Goal: Transaction & Acquisition: Subscribe to service/newsletter

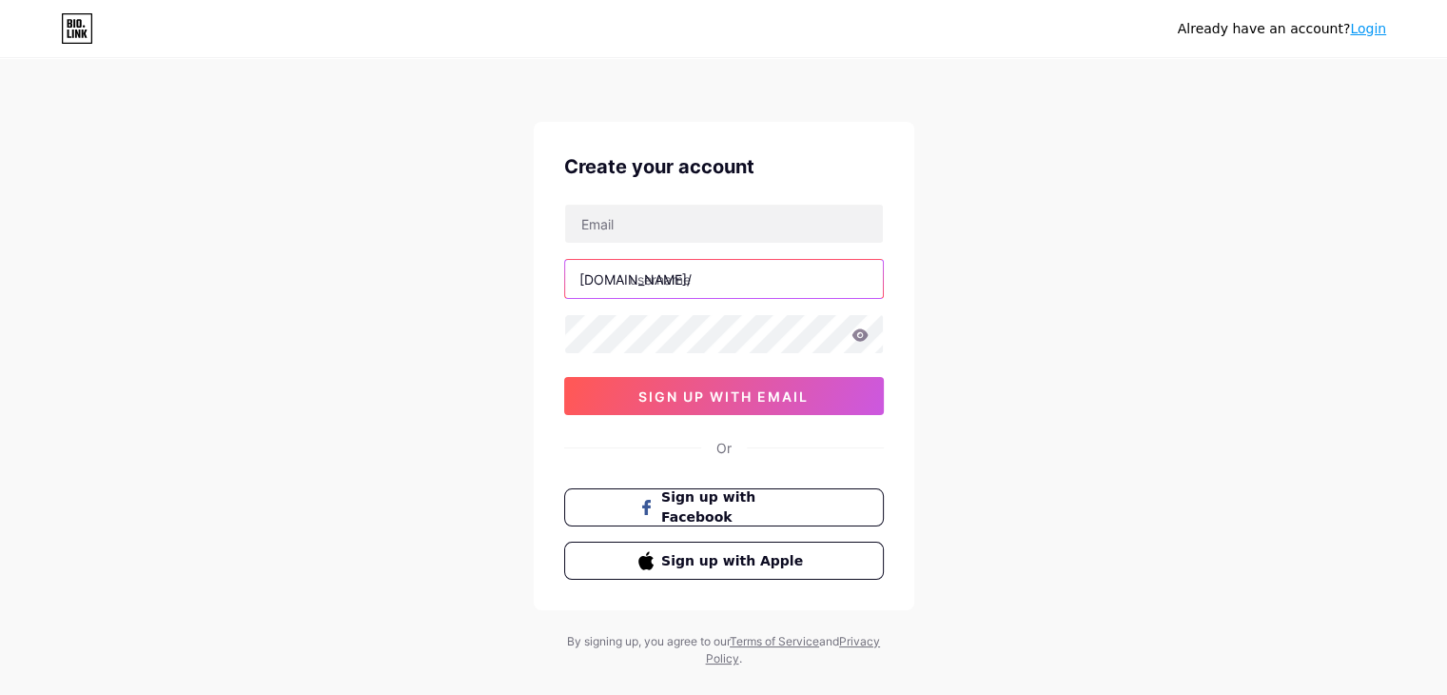
click at [687, 275] on input "text" at bounding box center [724, 279] width 318 height 38
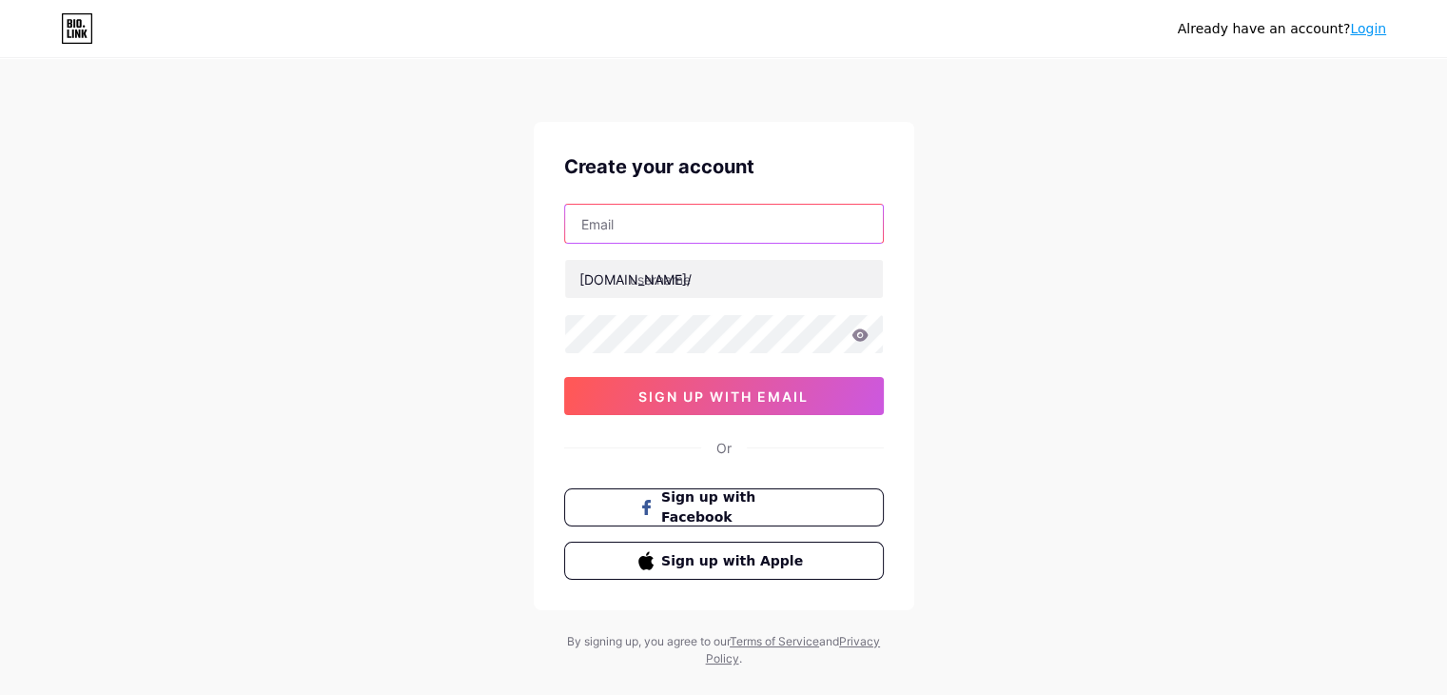
click at [689, 227] on input "text" at bounding box center [724, 224] width 318 height 38
type input "[EMAIL_ADDRESS][DOMAIN_NAME]"
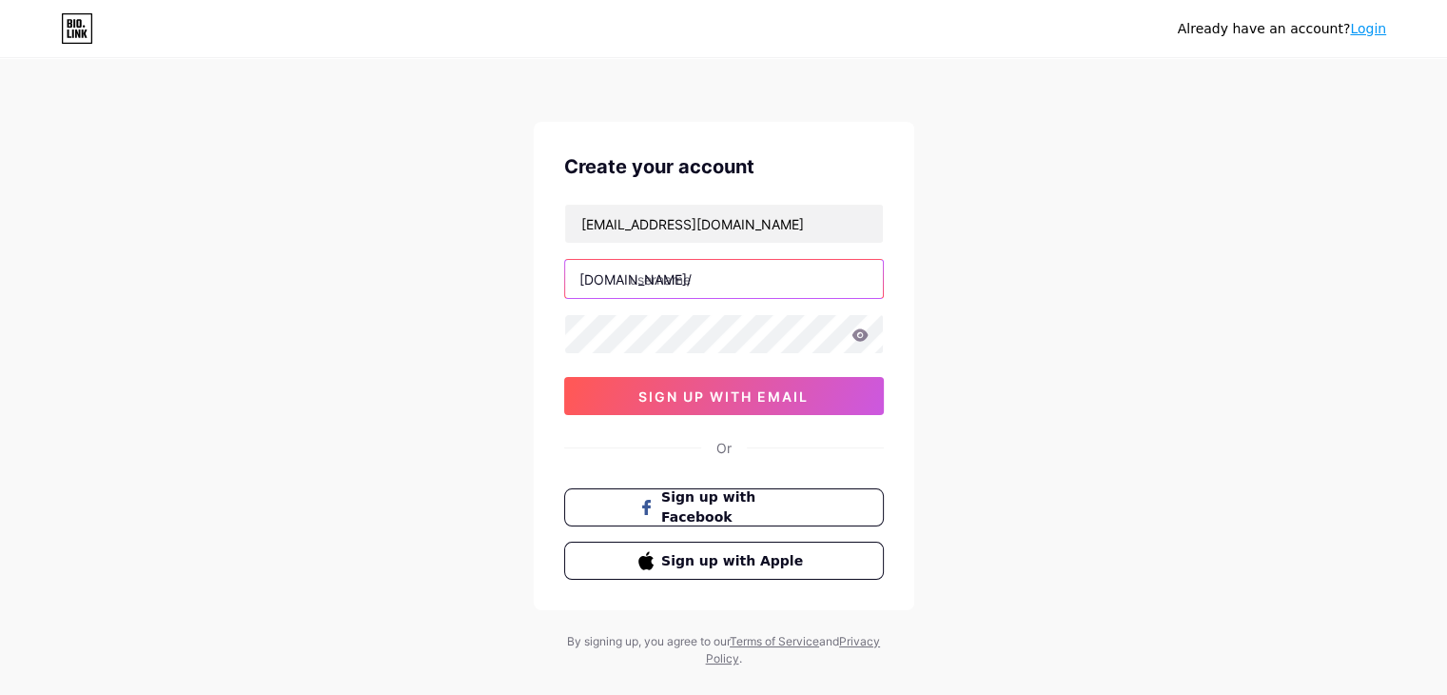
click at [690, 281] on input "text" at bounding box center [724, 279] width 318 height 38
type input "gon08"
click at [720, 355] on div "[EMAIL_ADDRESS][DOMAIN_NAME] [DOMAIN_NAME]/ gon08 0cAFcWeA6c49wzYqUxkc78ALYFnnO…" at bounding box center [724, 309] width 320 height 211
click at [861, 335] on icon at bounding box center [860, 334] width 17 height 13
click at [861, 335] on icon at bounding box center [859, 335] width 19 height 19
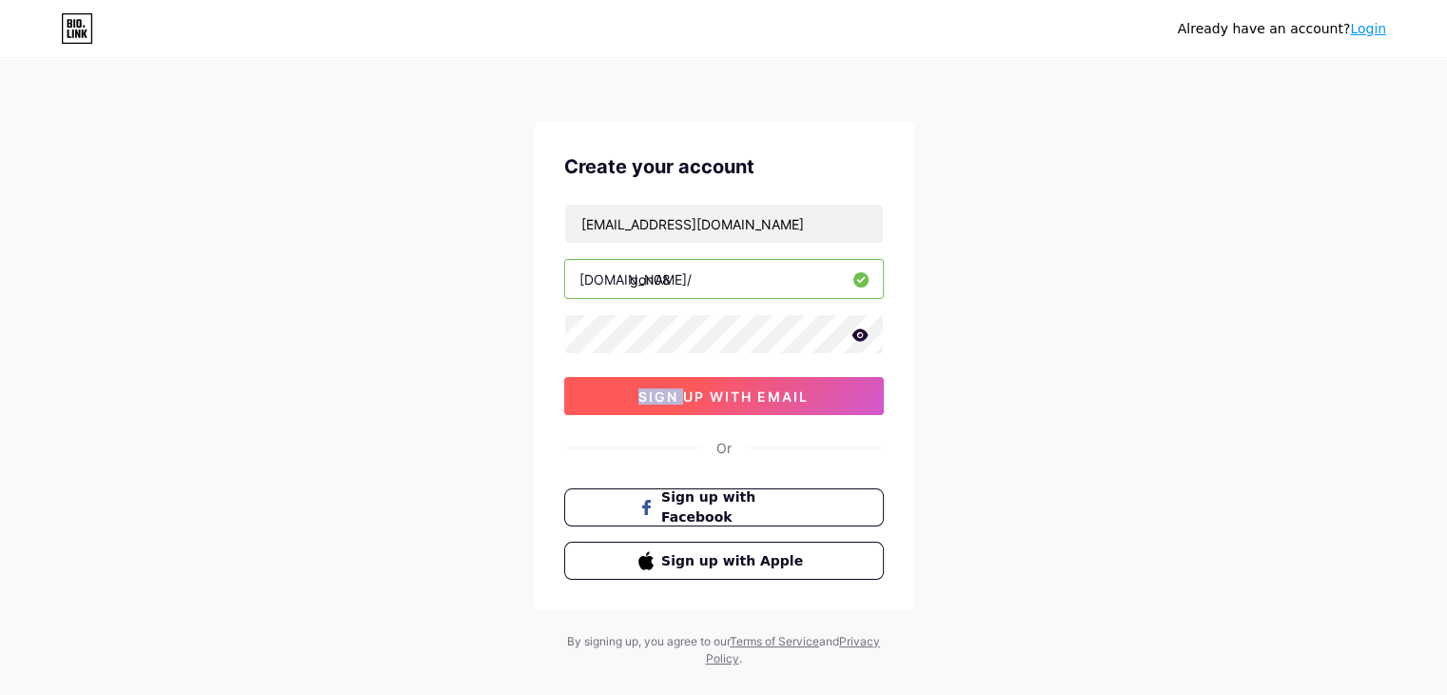
click at [832, 385] on button "sign up with email" at bounding box center [724, 396] width 320 height 38
